Goal: Information Seeking & Learning: Find specific page/section

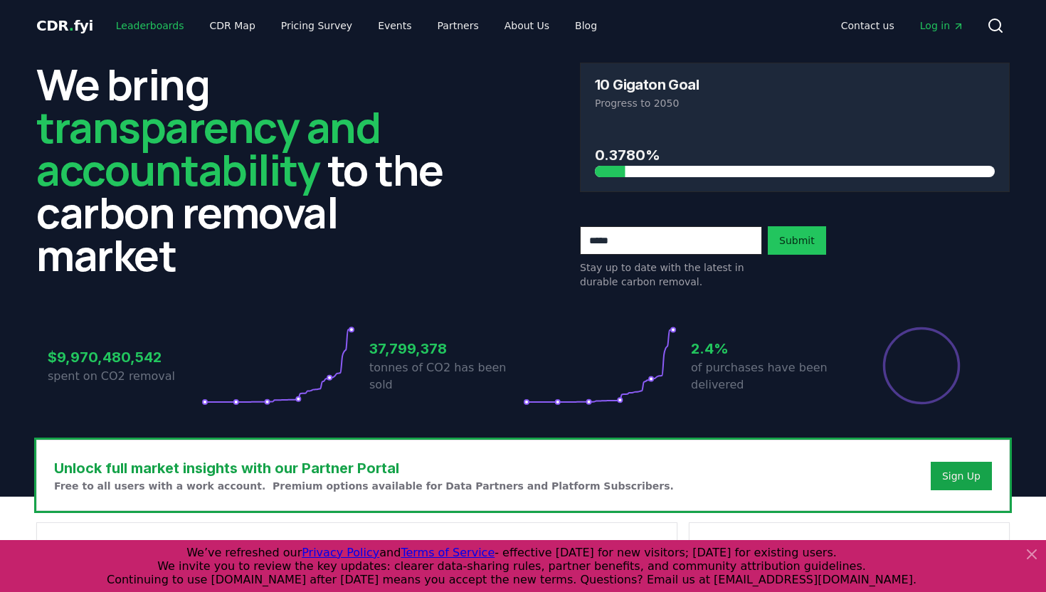
click at [149, 29] on link "Leaderboards" at bounding box center [150, 26] width 91 height 26
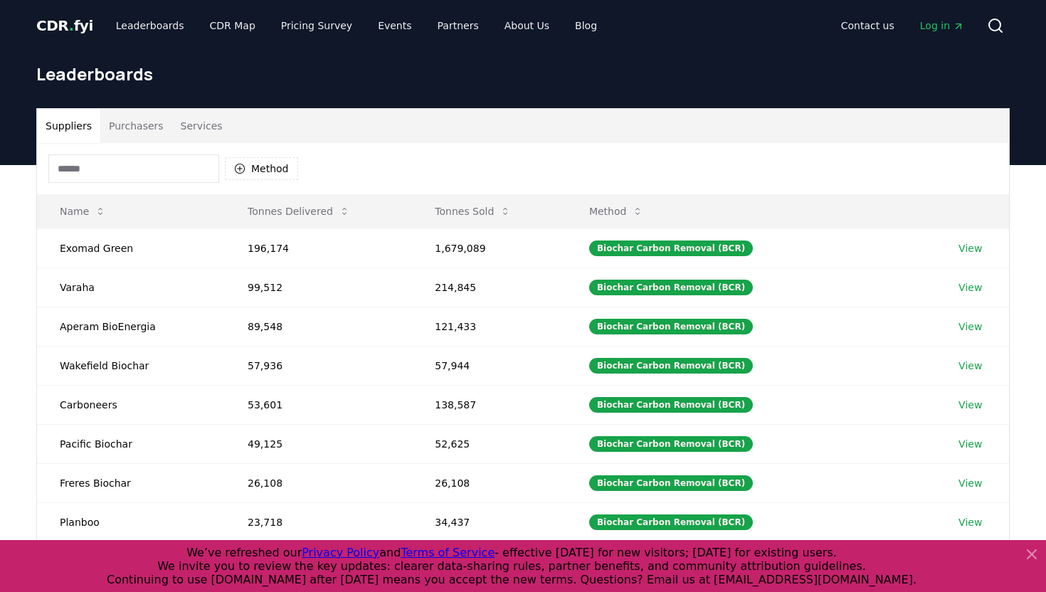
click at [138, 131] on button "Purchasers" at bounding box center [136, 126] width 72 height 34
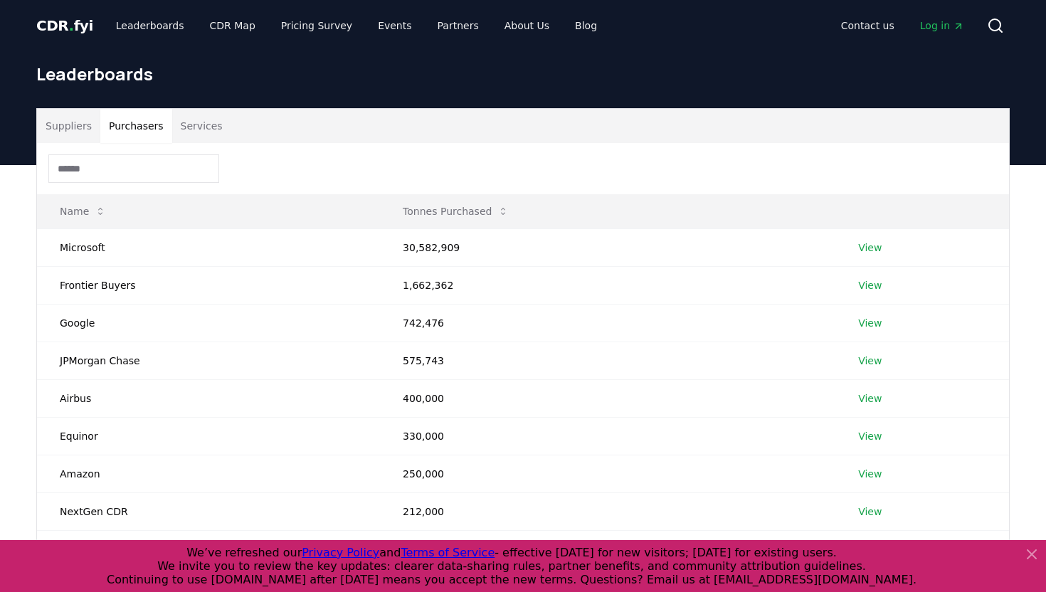
click at [124, 171] on input at bounding box center [133, 168] width 171 height 28
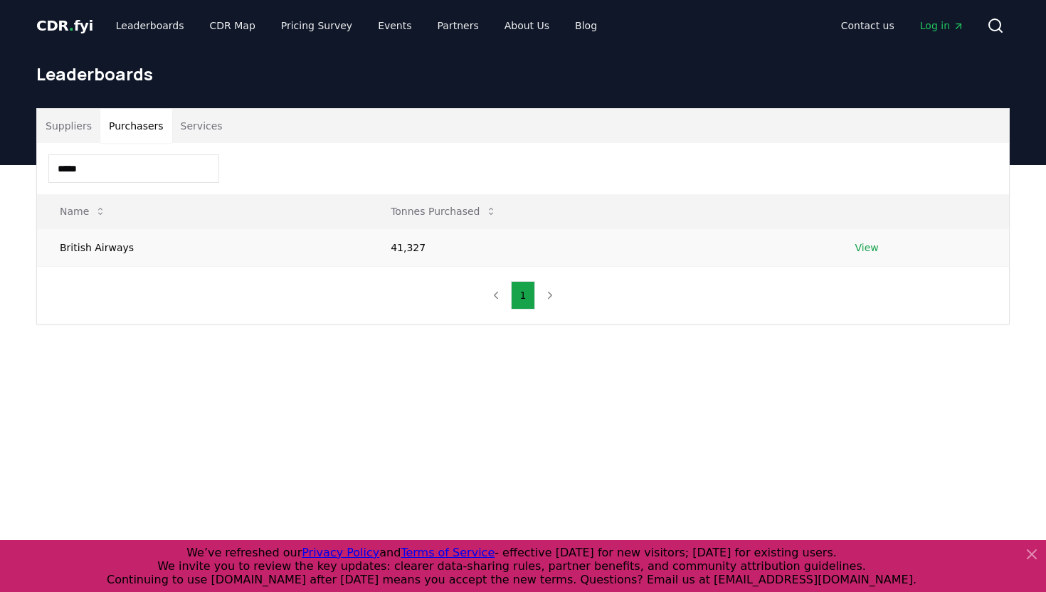
type input "*****"
click at [865, 248] on link "View" at bounding box center [866, 248] width 23 height 14
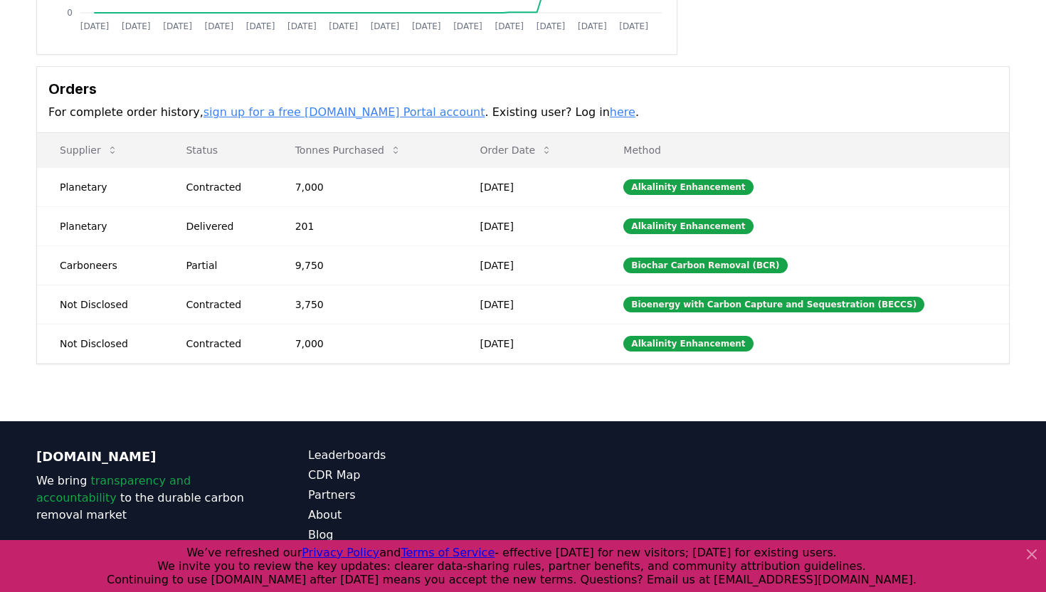
scroll to position [413, 0]
